Goal: Transaction & Acquisition: Purchase product/service

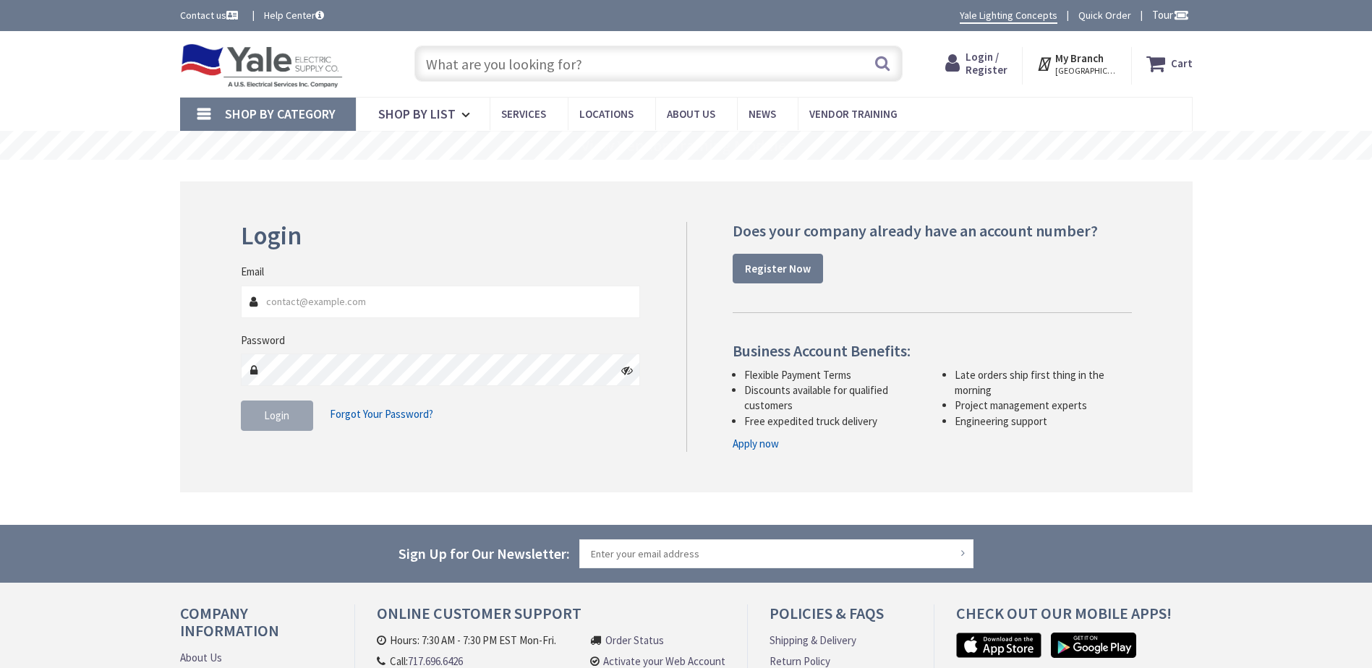
type input "[EMAIL_ADDRESS][DOMAIN_NAME]"
click at [483, 317] on input "[EMAIL_ADDRESS][DOMAIN_NAME]" at bounding box center [441, 302] width 400 height 33
click at [271, 426] on button "Login" at bounding box center [277, 416] width 72 height 30
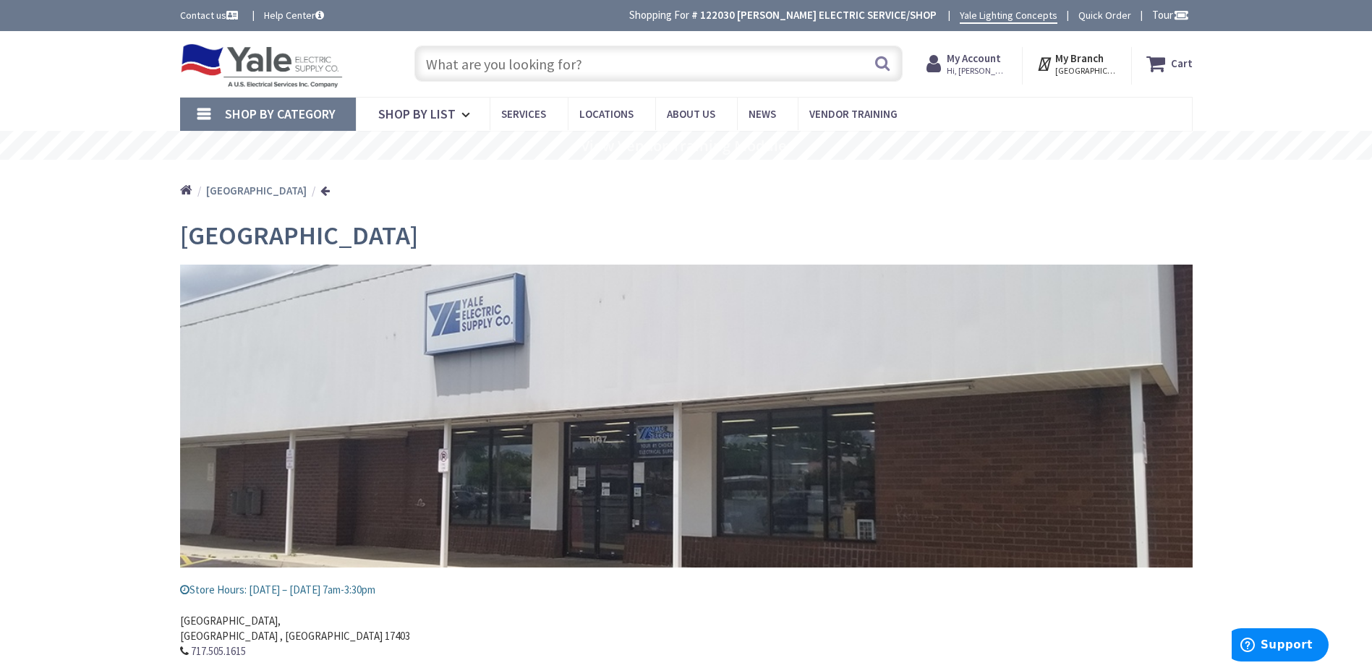
click at [537, 54] on input "text" at bounding box center [659, 64] width 488 height 36
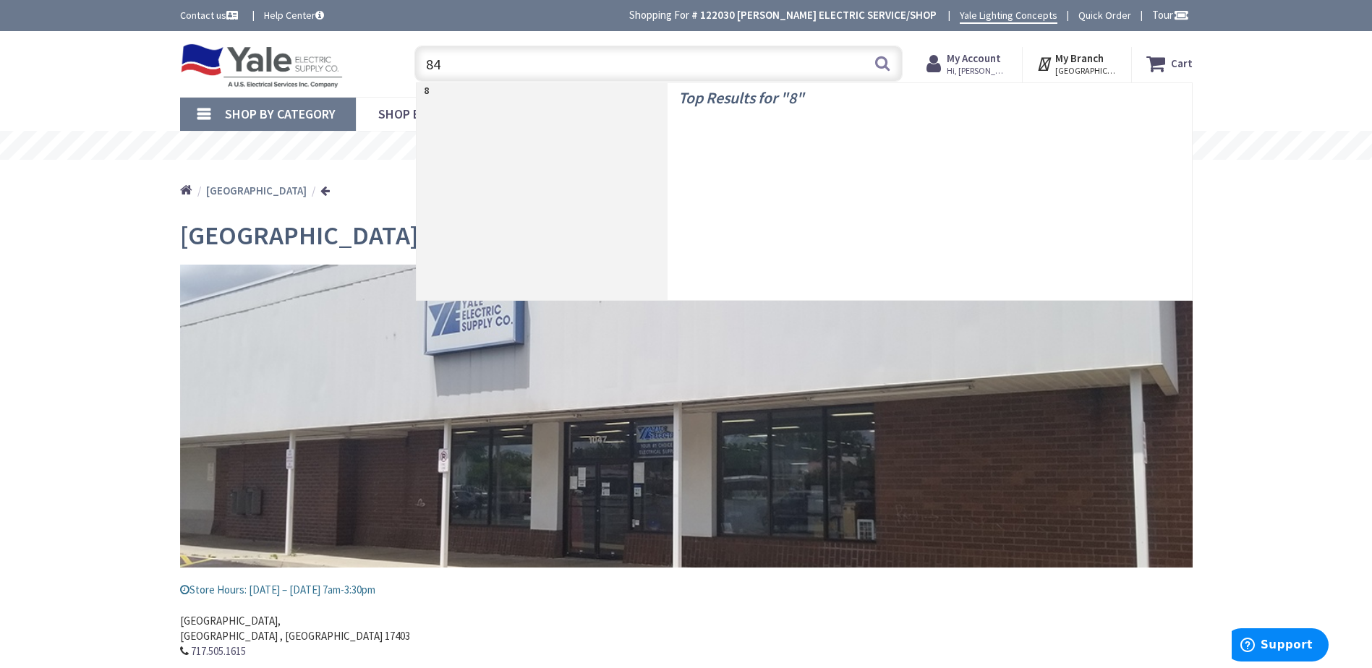
type input "846"
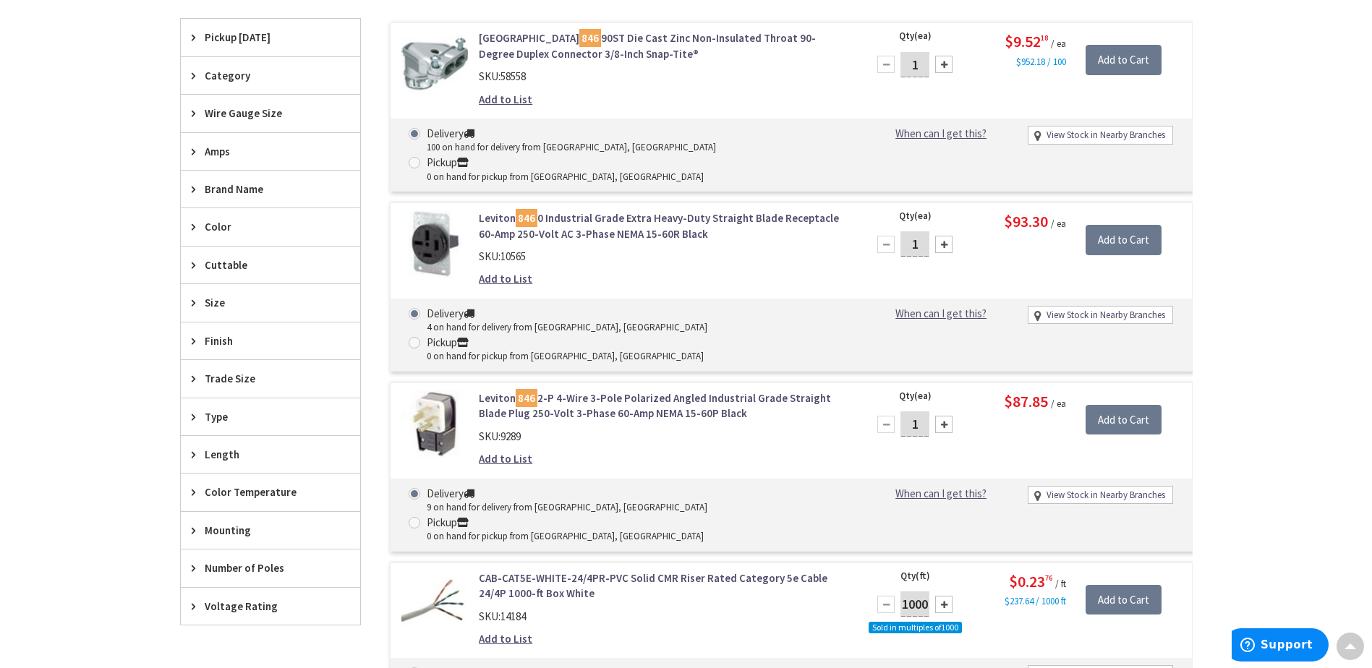
scroll to position [289, 0]
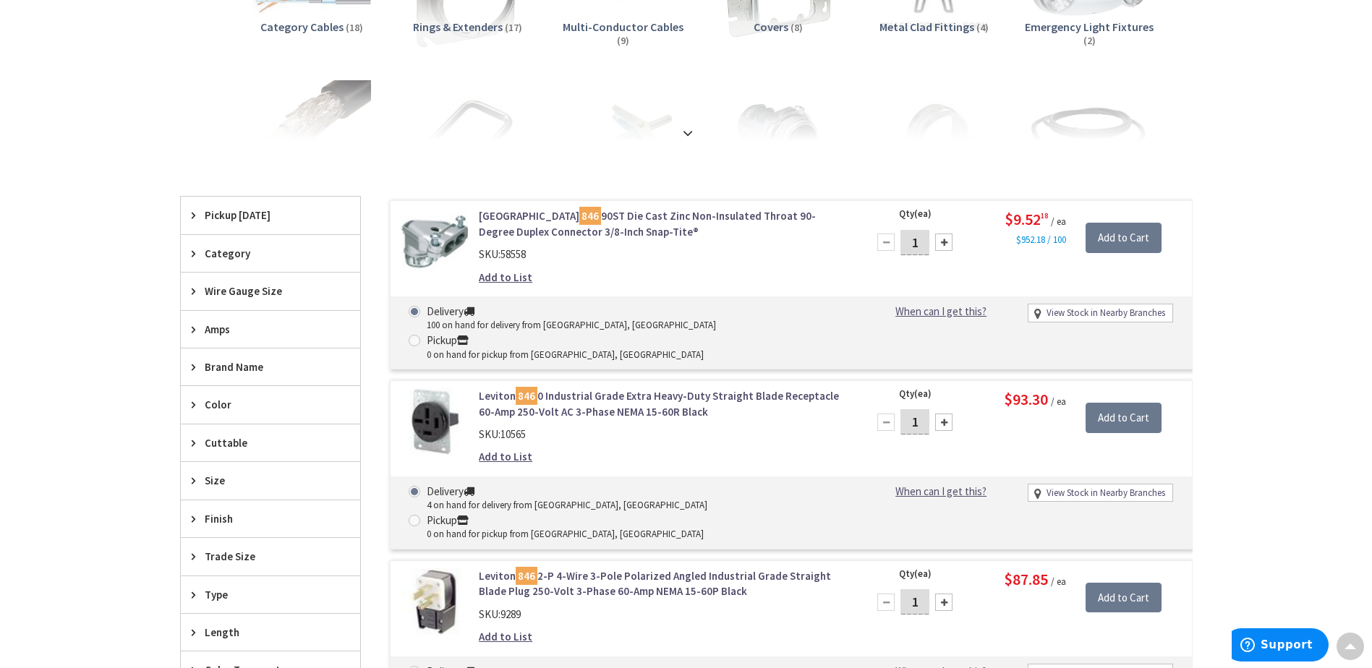
click at [195, 364] on icon at bounding box center [197, 367] width 11 height 11
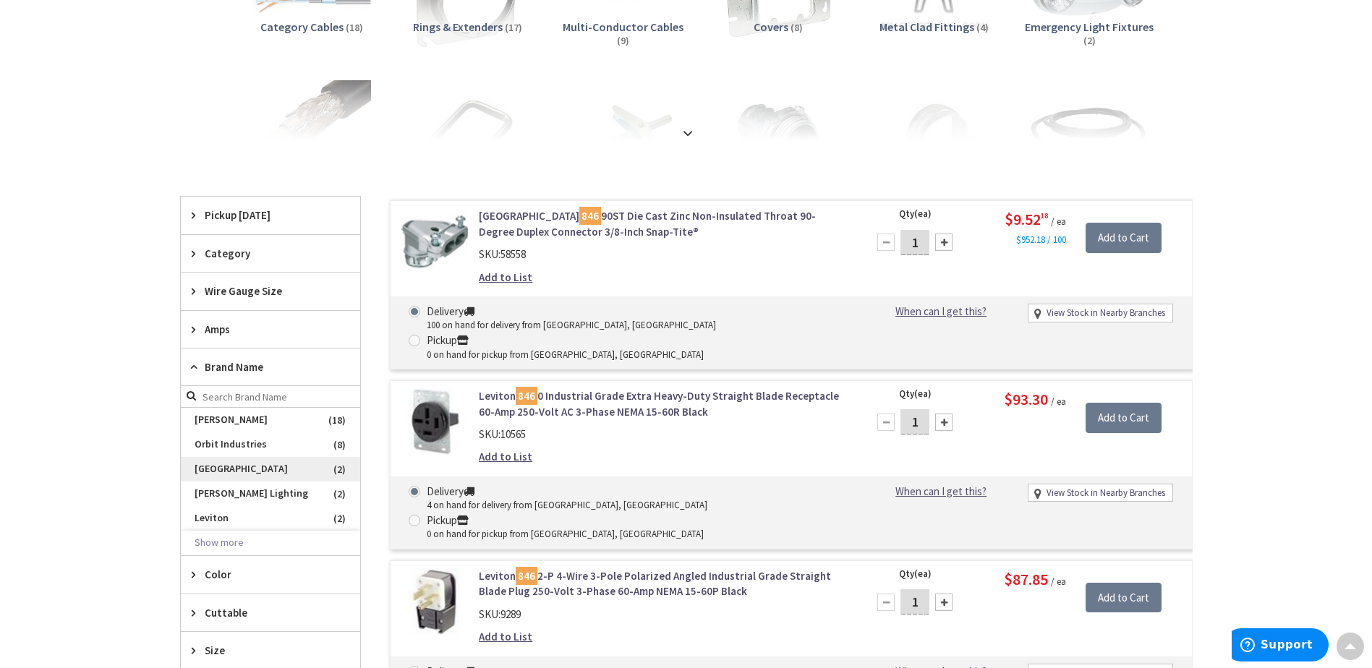
click at [239, 471] on span "[GEOGRAPHIC_DATA]" at bounding box center [270, 469] width 179 height 25
